Goal: Find specific page/section: Find specific page/section

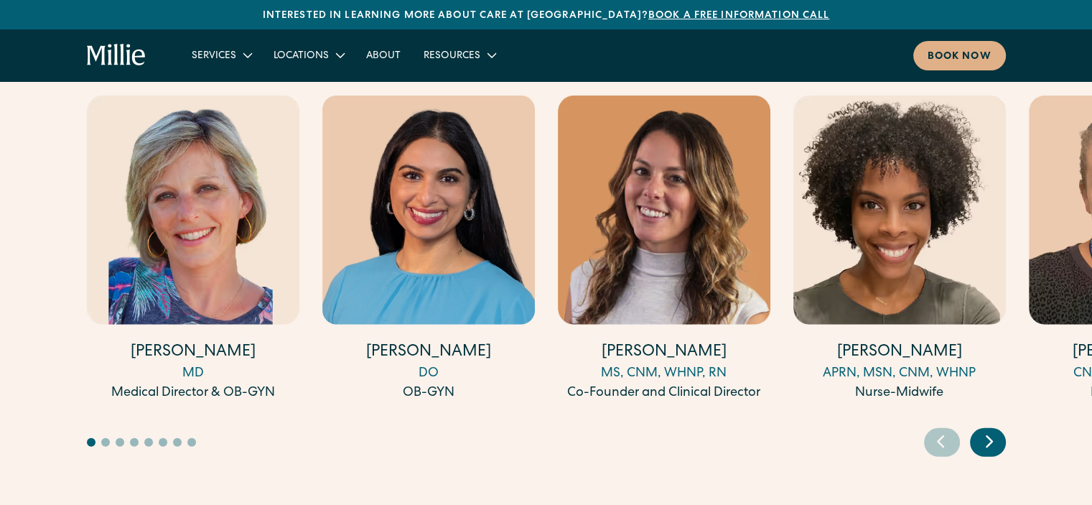
scroll to position [3948, 0]
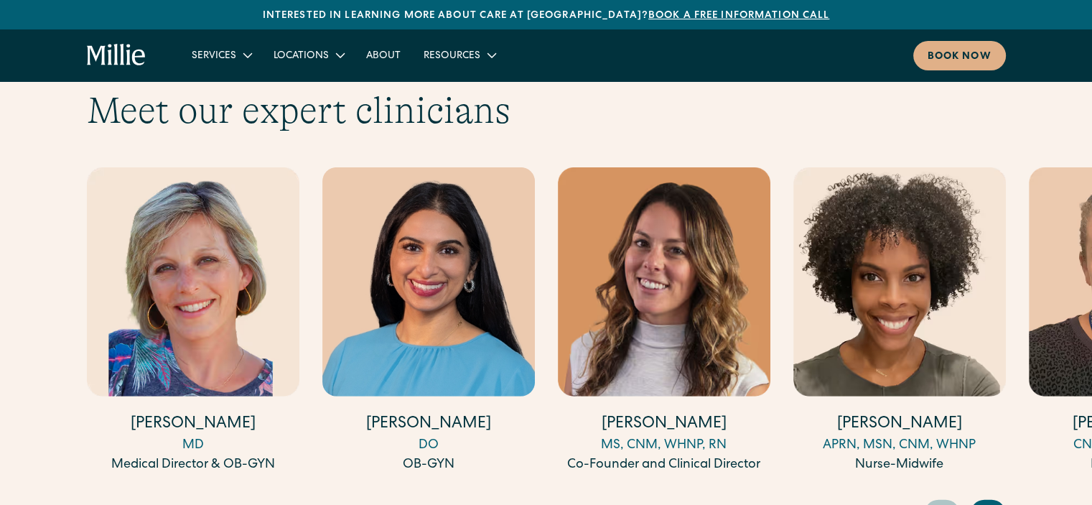
click at [994, 502] on icon "Next slide" at bounding box center [989, 513] width 22 height 22
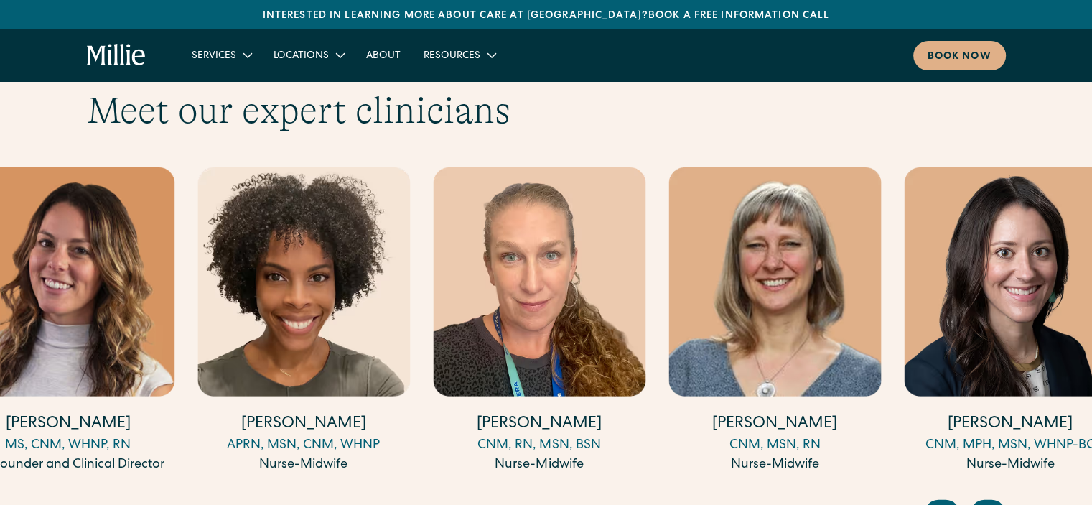
click at [606, 413] on h4 "[PERSON_NAME]" at bounding box center [539, 424] width 212 height 22
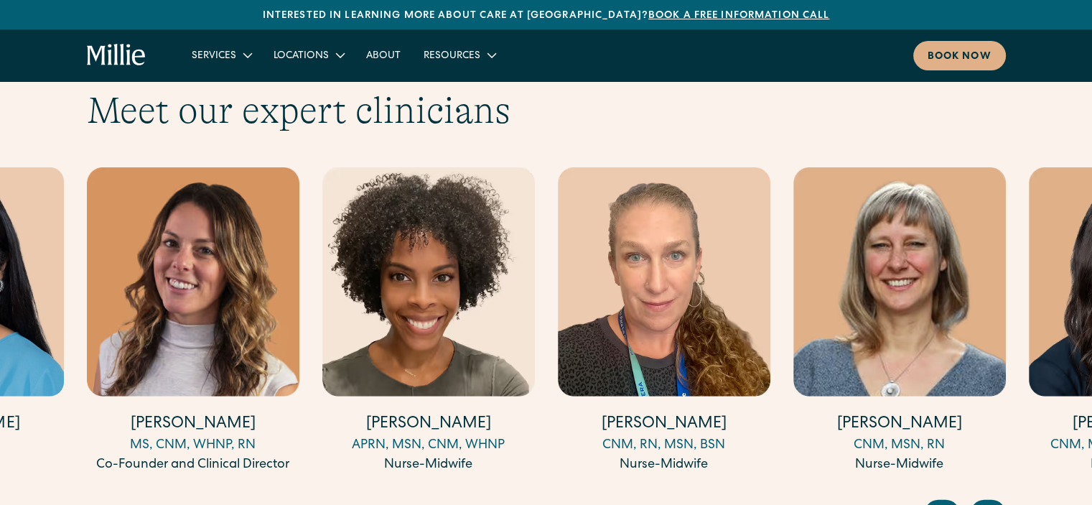
click at [590, 413] on h4 "[PERSON_NAME]" at bounding box center [664, 424] width 212 height 22
click at [668, 413] on h4 "[PERSON_NAME]" at bounding box center [664, 424] width 212 height 22
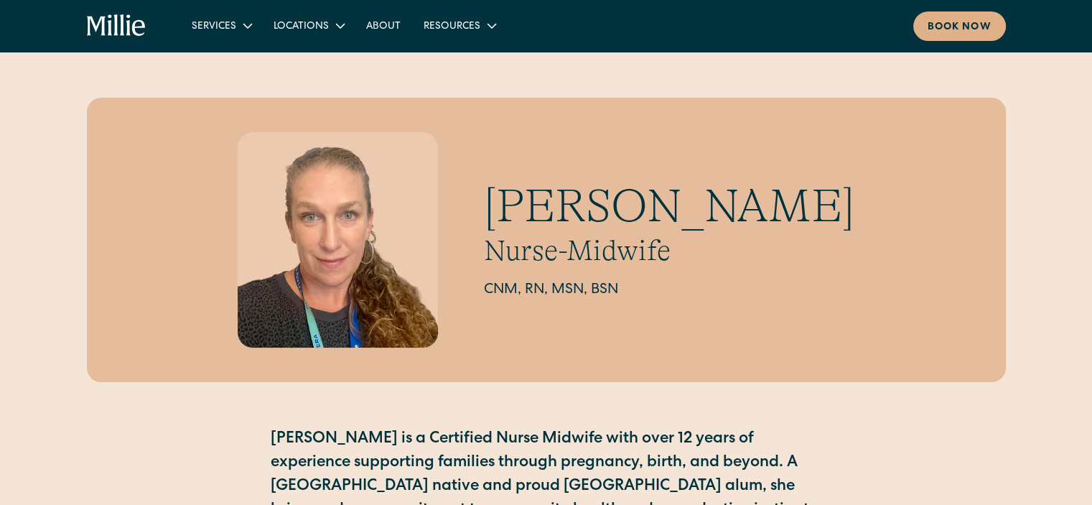
drag, startPoint x: 874, startPoint y: 210, endPoint x: 463, endPoint y: 220, distance: 411.4
click at [463, 220] on div "Mackenzie Douglass Nurse-Midwife CNM, RN, MSN, BSN" at bounding box center [546, 240] width 919 height 284
copy h1 "[PERSON_NAME]"
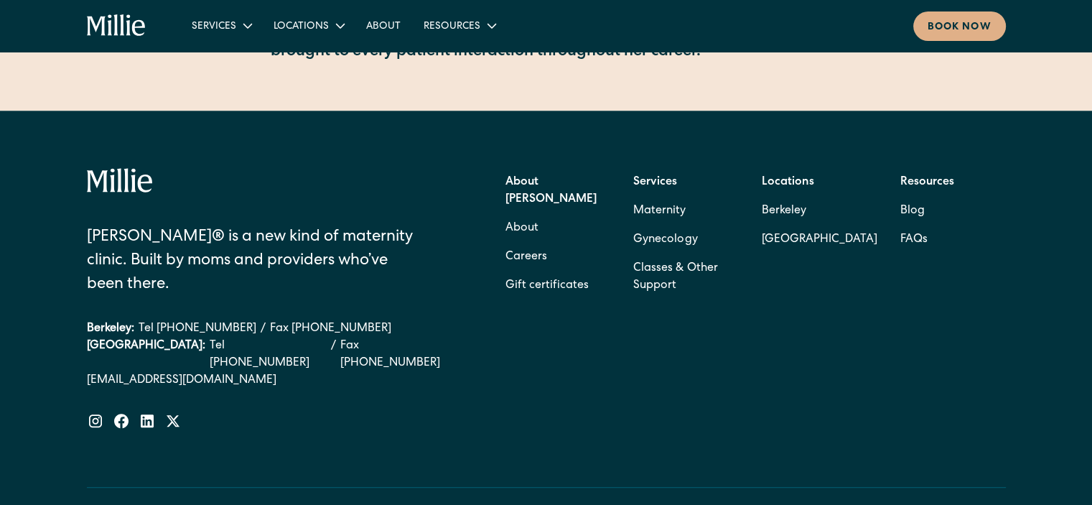
scroll to position [431, 0]
